Goal: Transaction & Acquisition: Purchase product/service

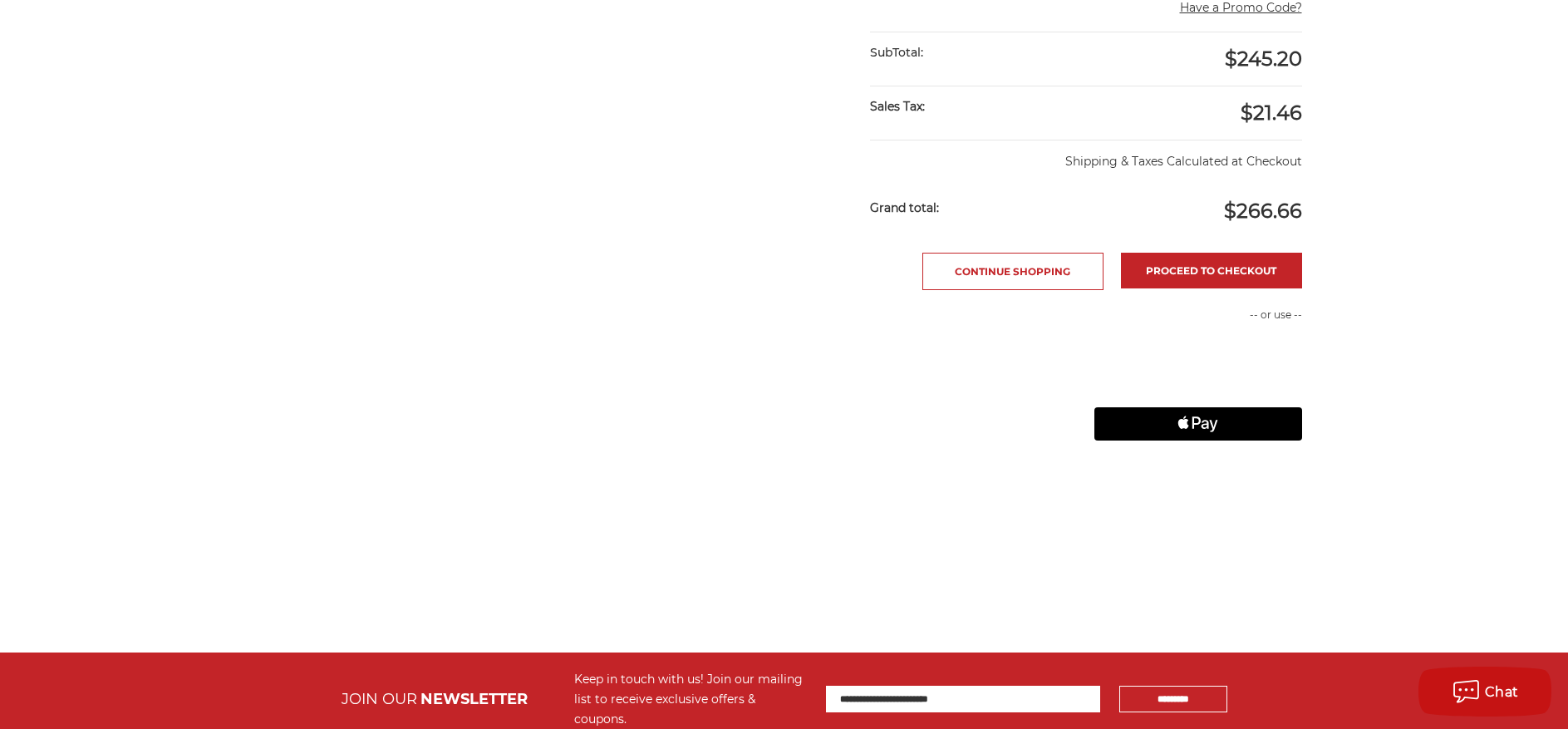
scroll to position [582, 0]
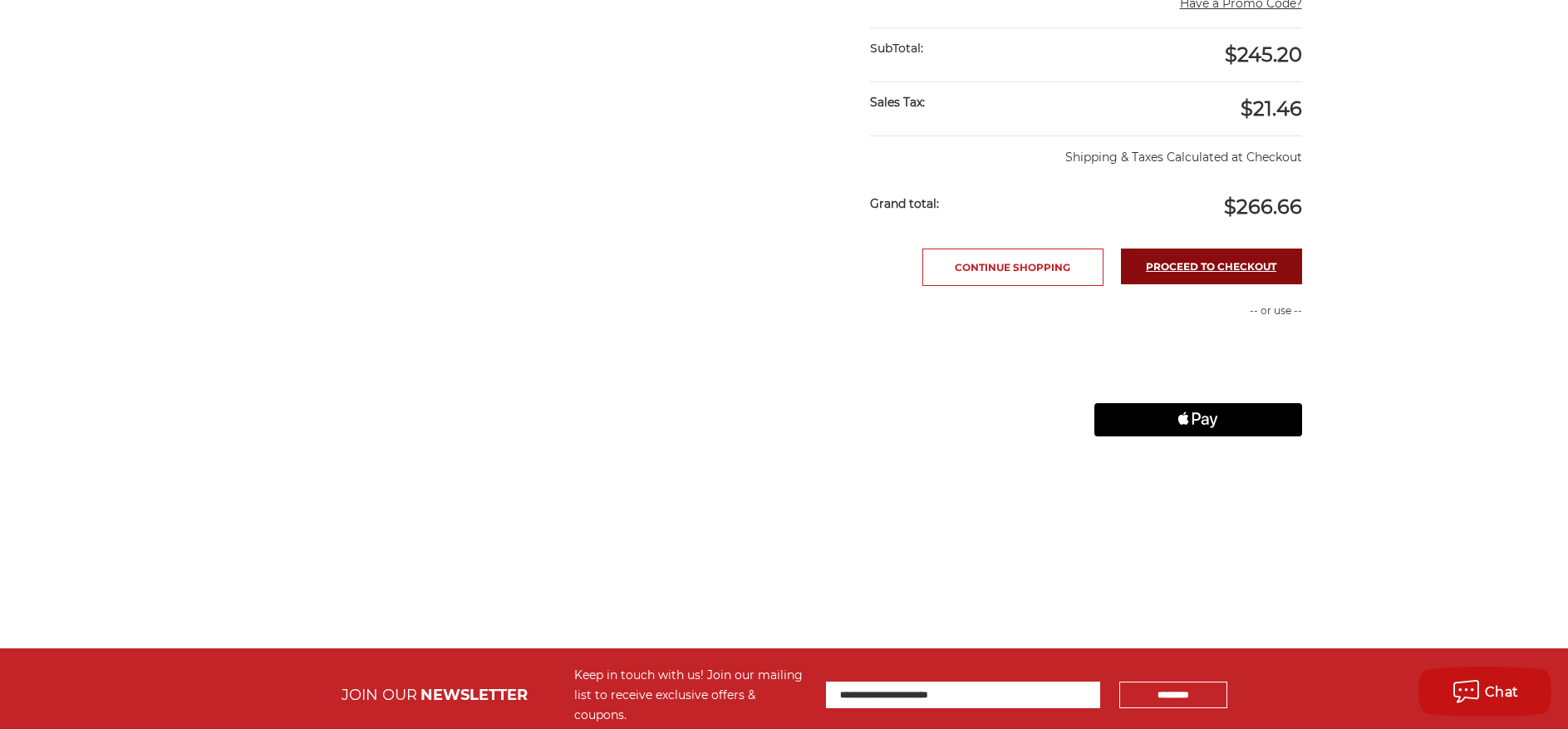
click at [1209, 266] on link "Proceed to checkout" at bounding box center [1211, 266] width 182 height 36
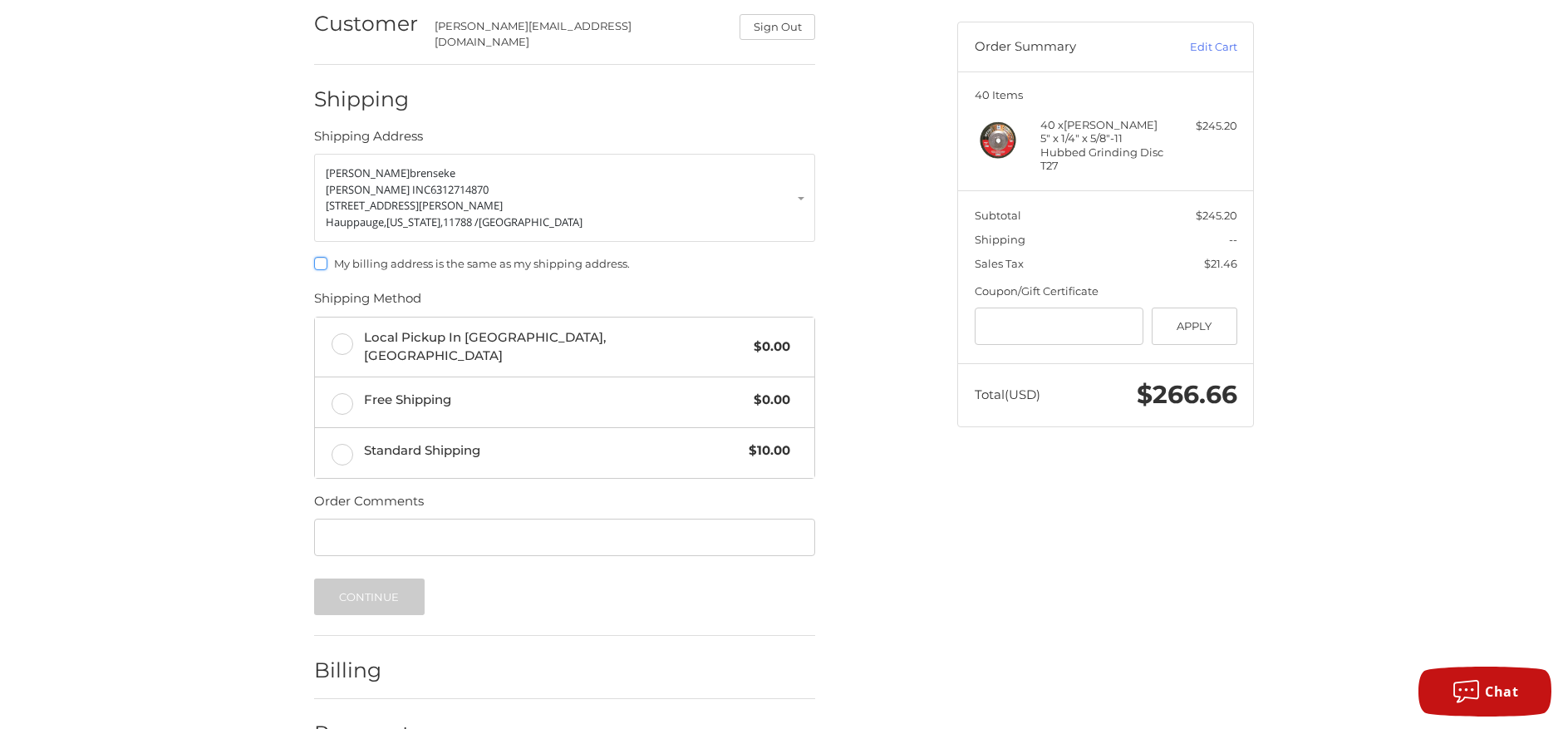
scroll to position [171, 0]
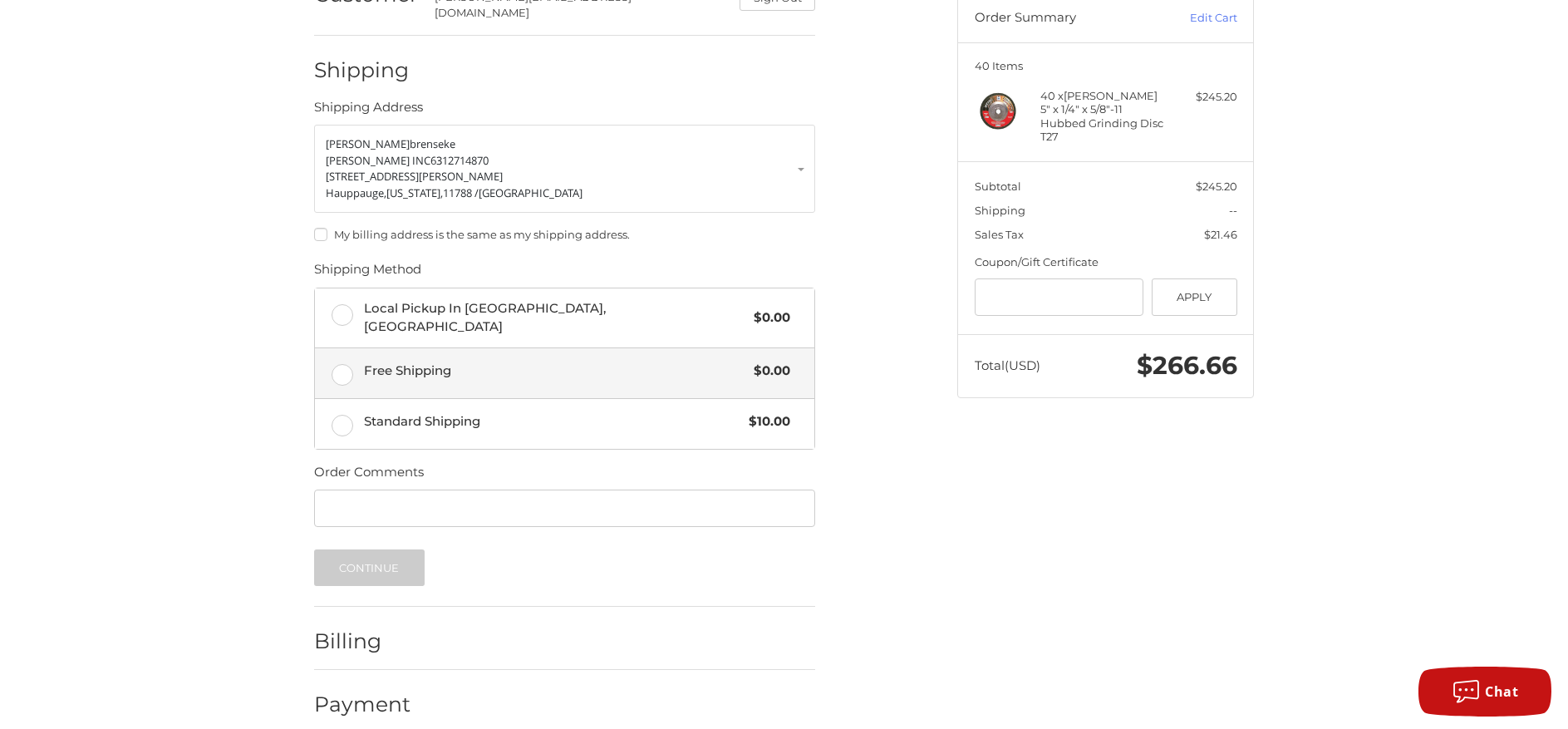
click at [431, 361] on span "Free Shipping" at bounding box center [555, 370] width 382 height 19
click at [396, 549] on button "Continue" at bounding box center [369, 567] width 110 height 36
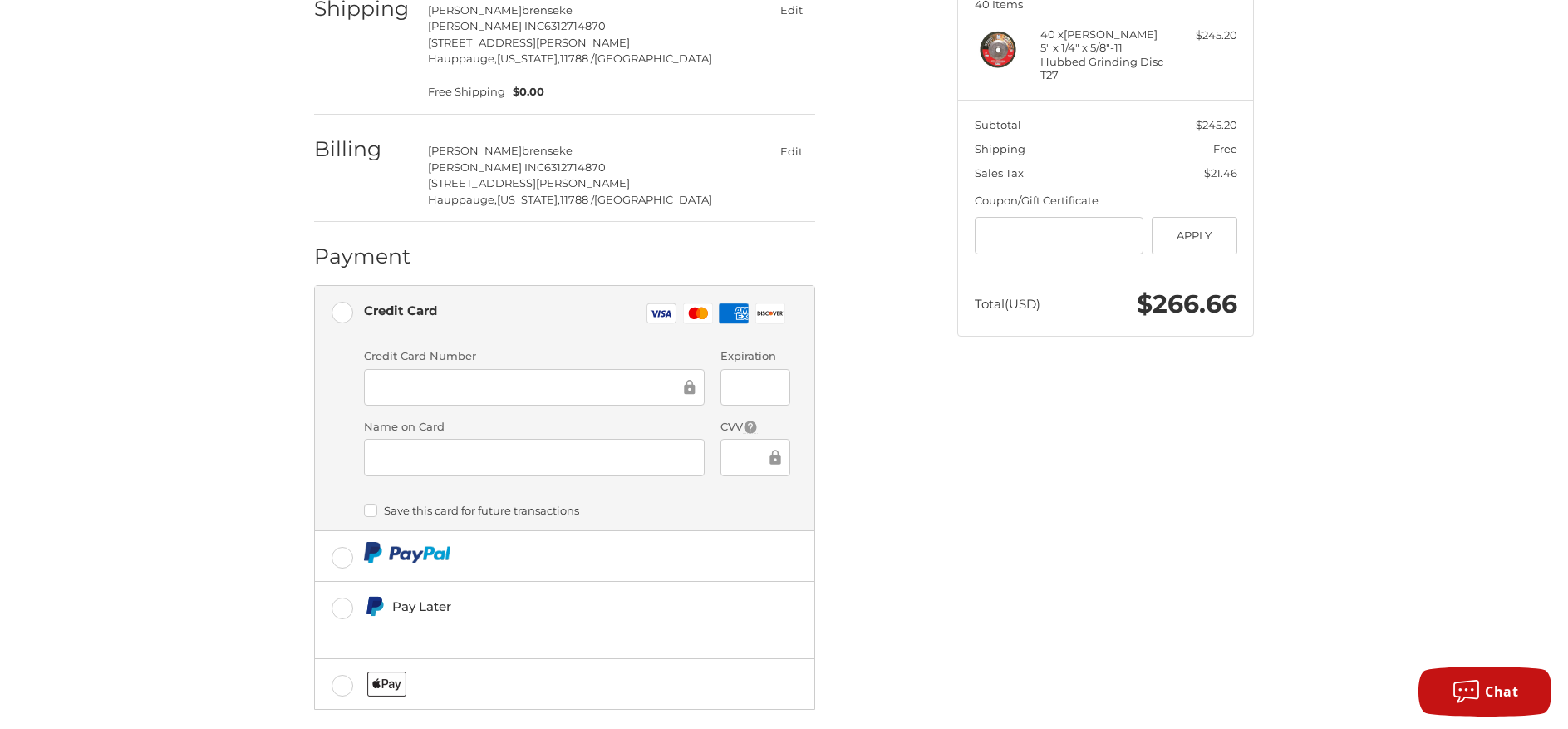
scroll to position [304, 0]
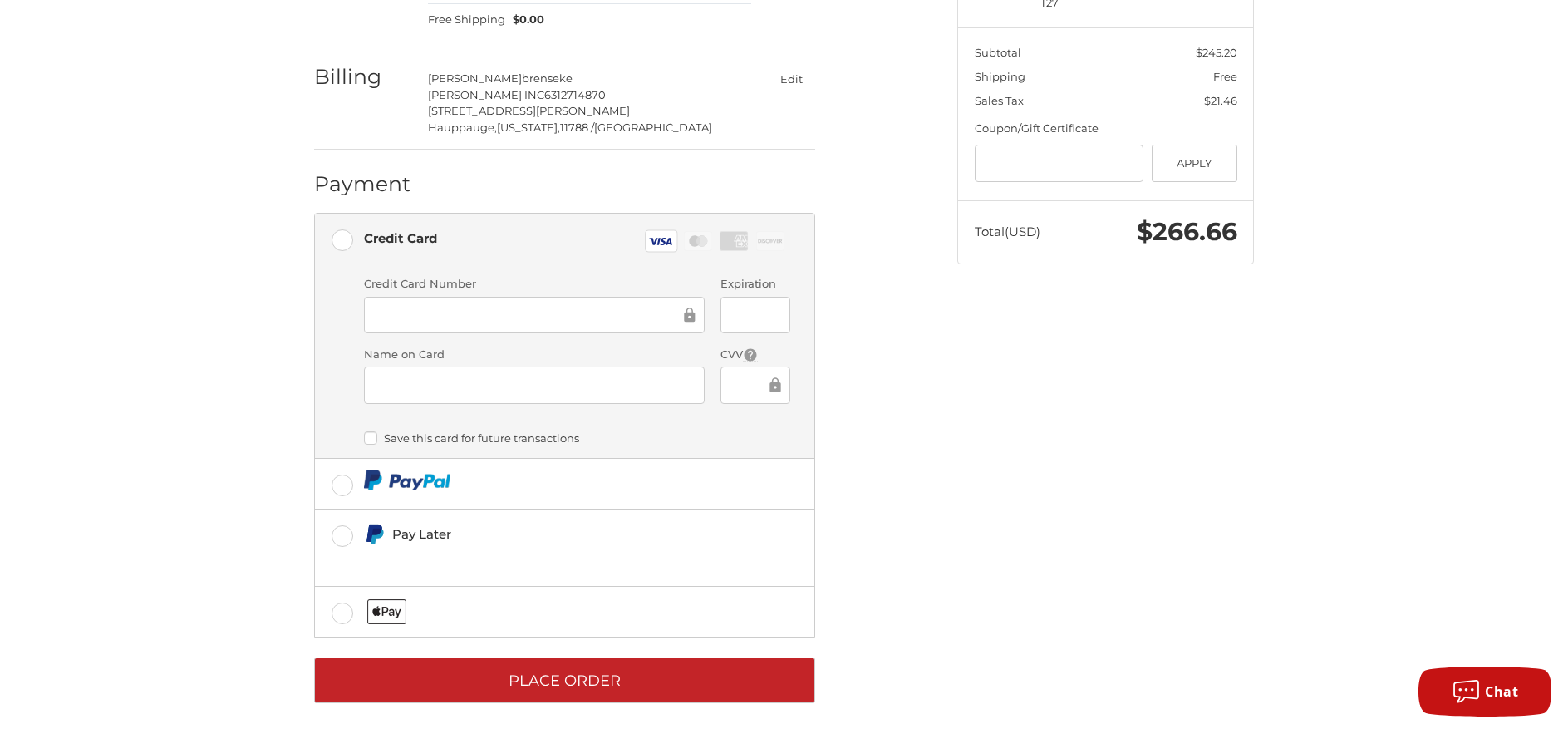
click at [748, 384] on div at bounding box center [755, 385] width 69 height 37
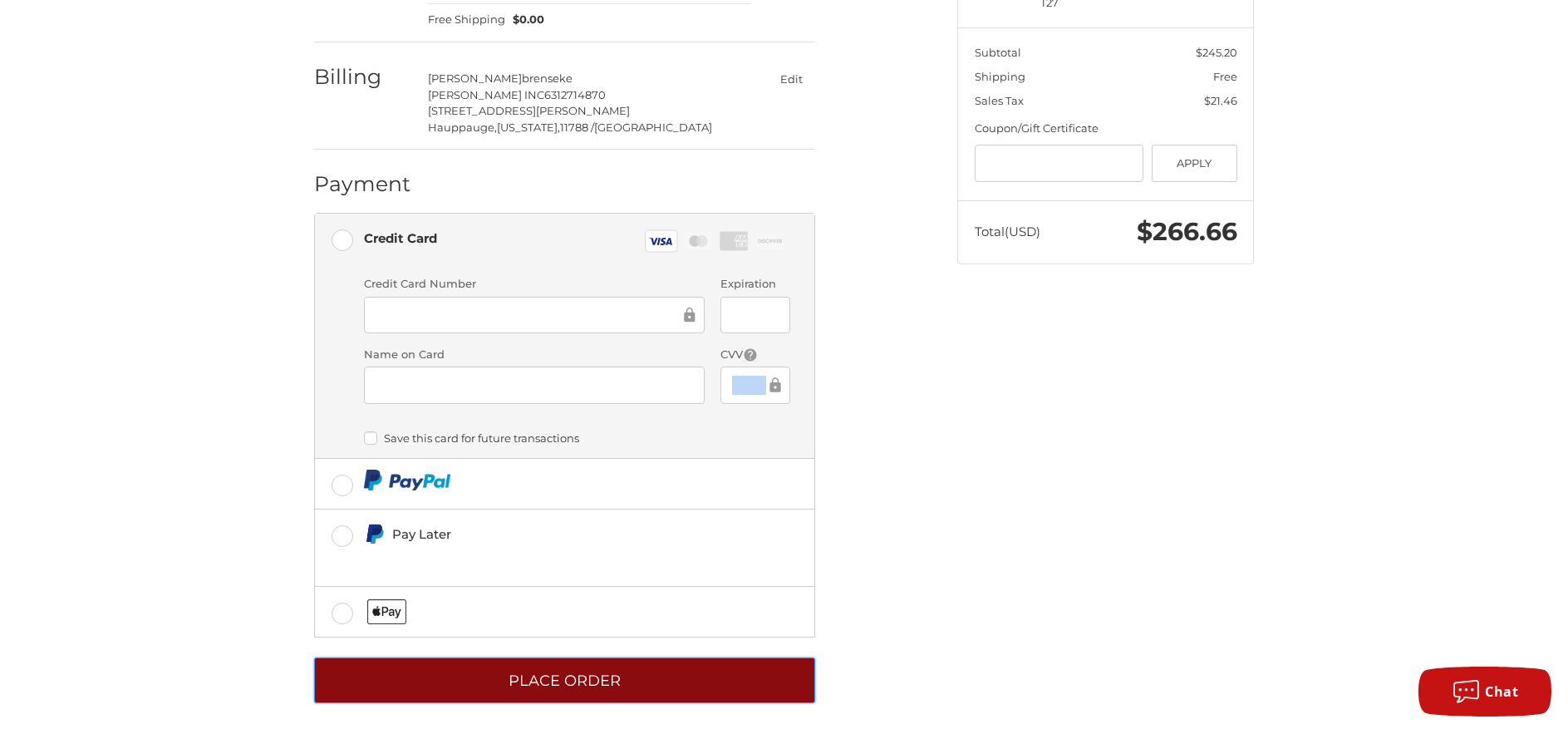
click at [592, 669] on button "Place Order" at bounding box center [565, 680] width 501 height 46
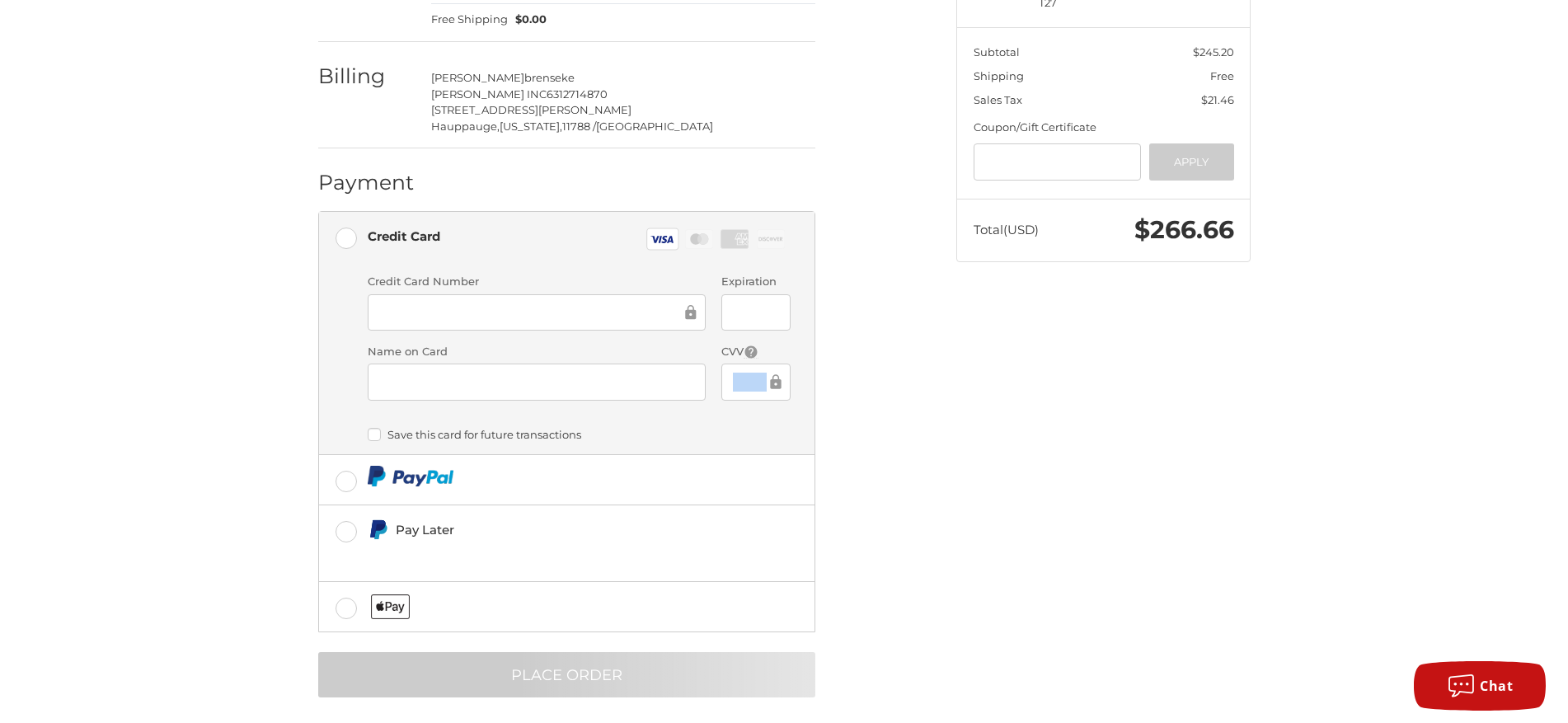
scroll to position [0, 0]
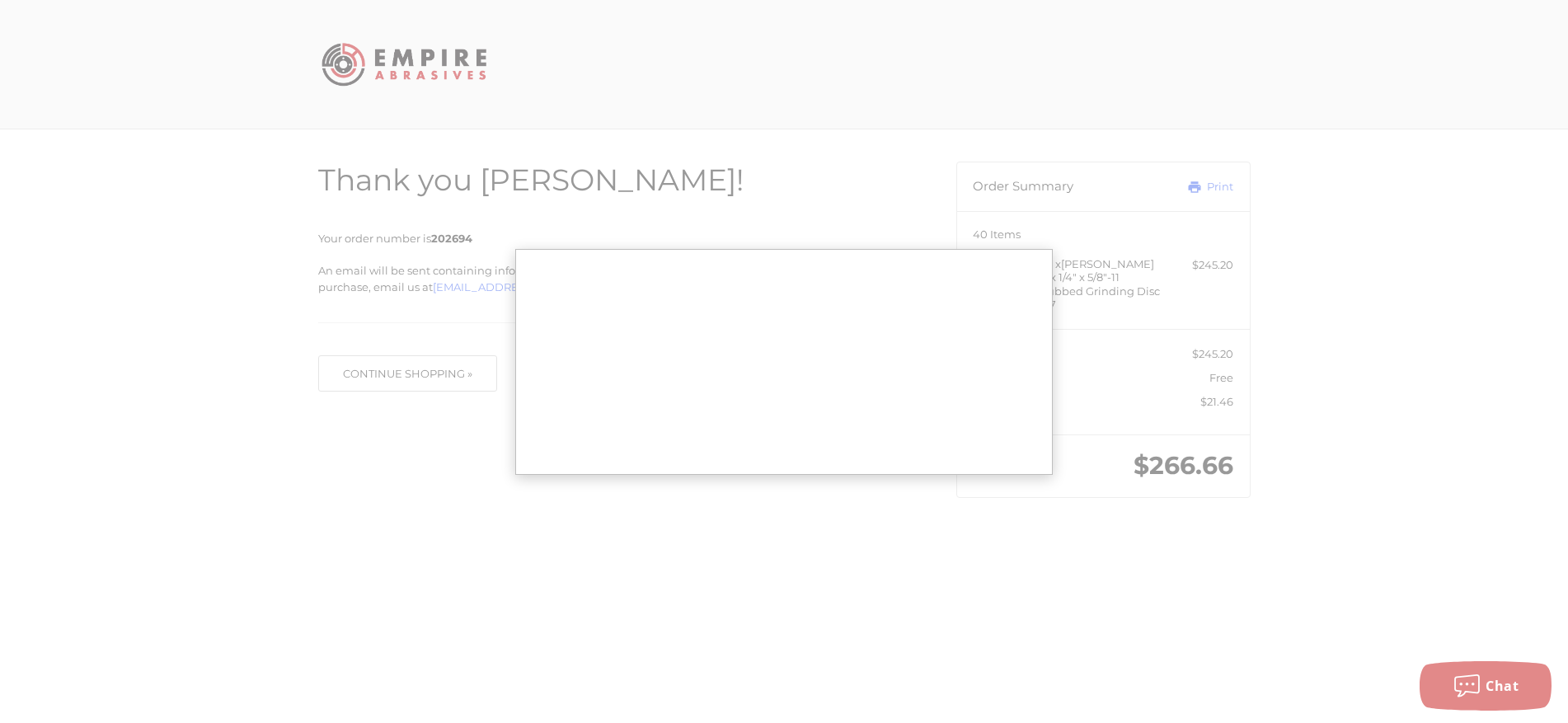
drag, startPoint x: 1529, startPoint y: 13, endPoint x: 1390, endPoint y: 133, distance: 183.6
click at [0, 530] on div at bounding box center [0, 530] width 0 height 0
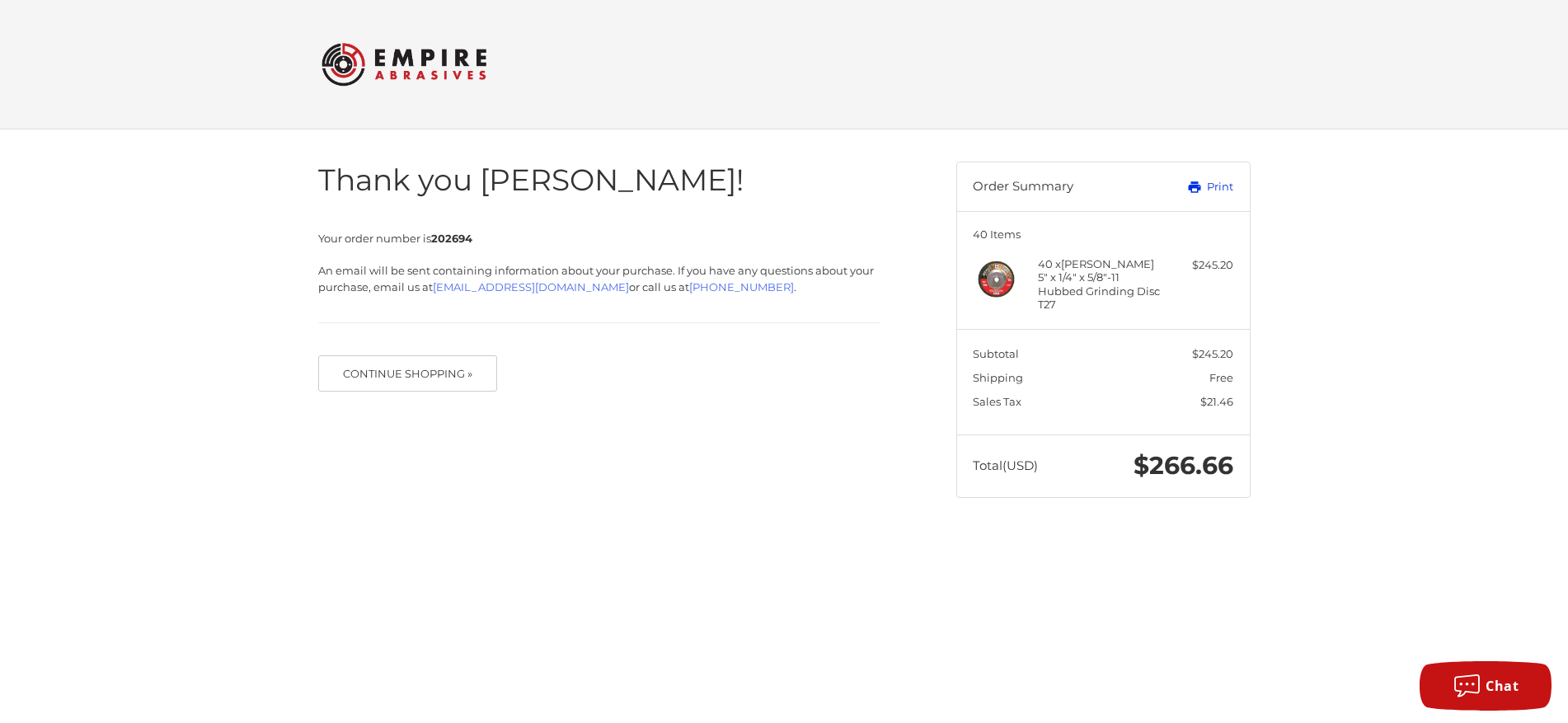
click at [1216, 180] on link "Print" at bounding box center [1192, 187] width 82 height 16
